Goal: Find specific page/section: Find specific page/section

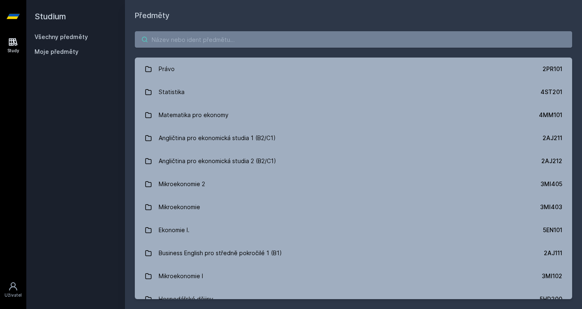
click at [245, 43] on input "search" at bounding box center [353, 39] width 437 height 16
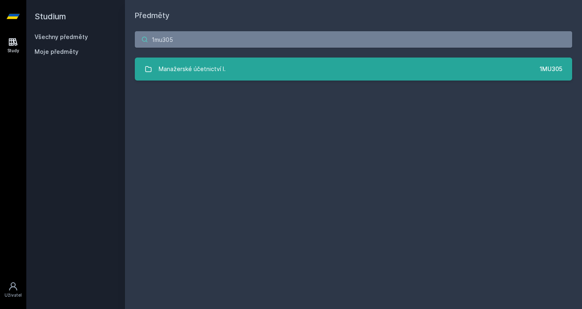
type input "1mu305"
click at [229, 59] on link "Manažerské účetnictví I. 1MU305" at bounding box center [353, 69] width 437 height 23
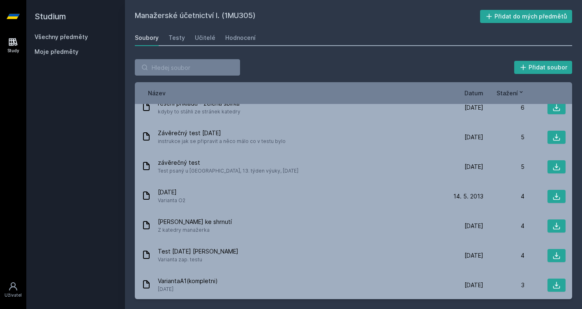
scroll to position [316, 0]
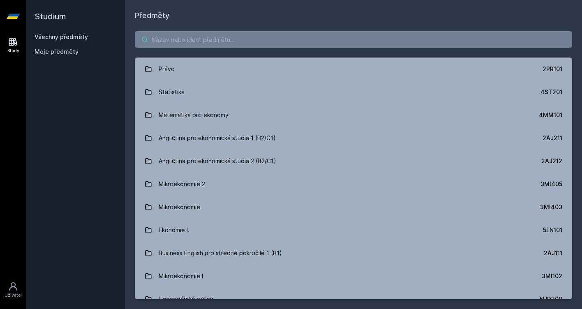
click at [252, 41] on input "search" at bounding box center [353, 39] width 437 height 16
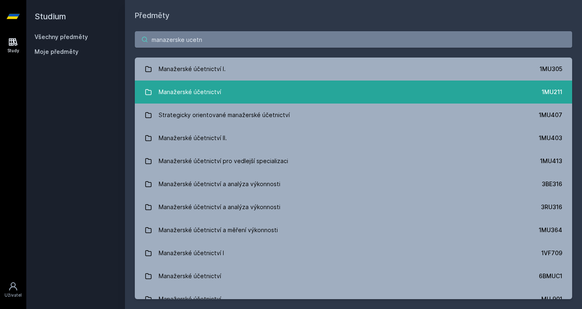
type input "manazerske ucetn"
click at [240, 87] on link "Manažerské účetnictví 1MU211" at bounding box center [353, 92] width 437 height 23
